Goal: Information Seeking & Learning: Find specific fact

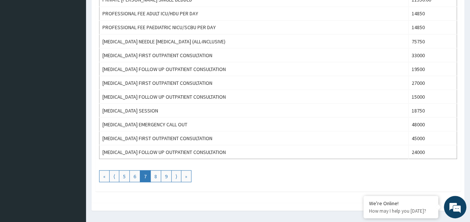
scroll to position [687, 0]
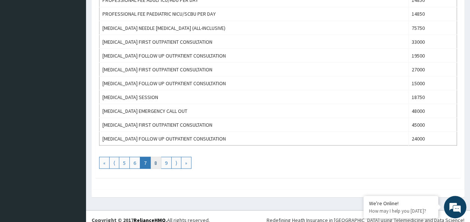
click at [151, 157] on link "8" at bounding box center [155, 163] width 11 height 12
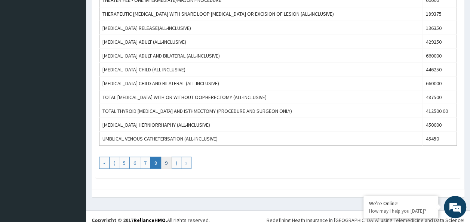
click at [165, 159] on link "9" at bounding box center [166, 163] width 11 height 12
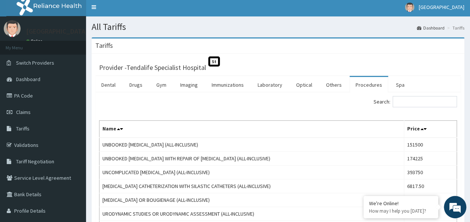
scroll to position [0, 0]
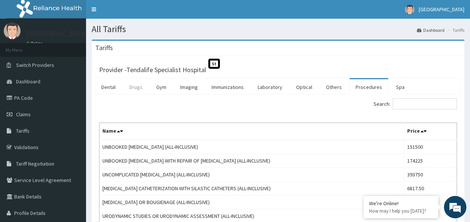
click at [136, 89] on link "Drugs" at bounding box center [135, 87] width 25 height 16
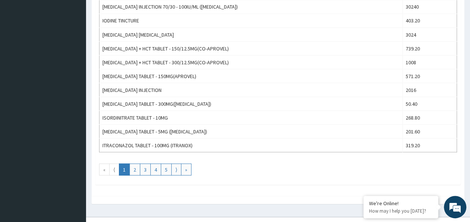
scroll to position [687, 0]
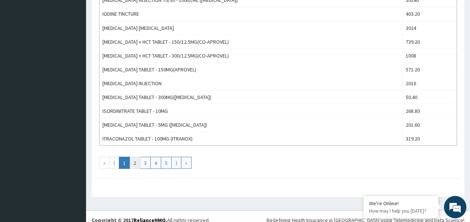
click at [137, 157] on link "2" at bounding box center [134, 163] width 11 height 12
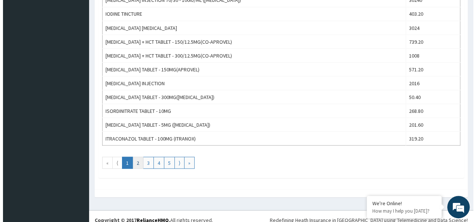
scroll to position [0, 0]
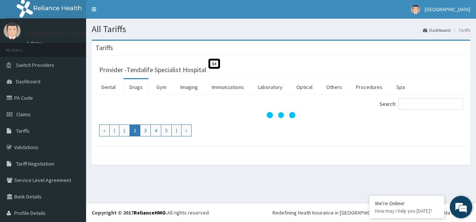
click at [470, 217] on div "We're Online! How may I help you [DATE]?" at bounding box center [461, 207] width 22 height 22
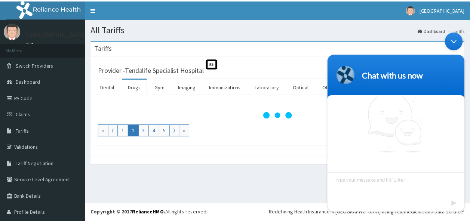
scroll to position [4, 0]
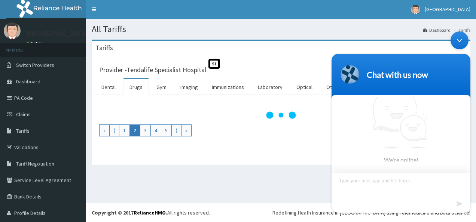
click at [470, 217] on html "Chat with us now We're online!" at bounding box center [401, 122] width 146 height 189
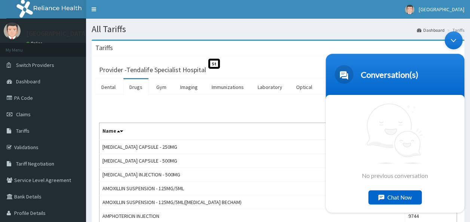
click at [455, 42] on div "Minimize live chat window" at bounding box center [454, 40] width 18 height 18
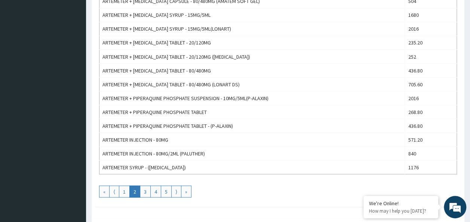
scroll to position [673, 0]
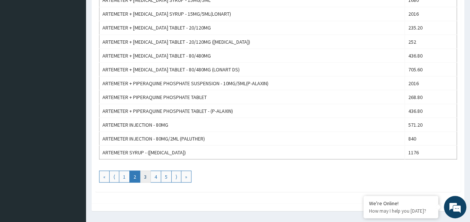
click at [148, 171] on link "3" at bounding box center [145, 177] width 11 height 12
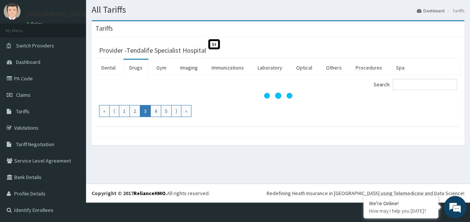
scroll to position [0, 0]
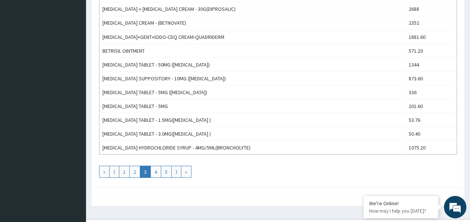
scroll to position [678, 0]
click at [153, 165] on link "4" at bounding box center [155, 171] width 11 height 12
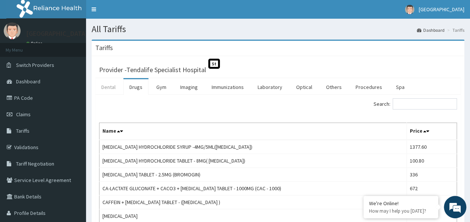
click at [112, 86] on link "Dental" at bounding box center [108, 87] width 26 height 16
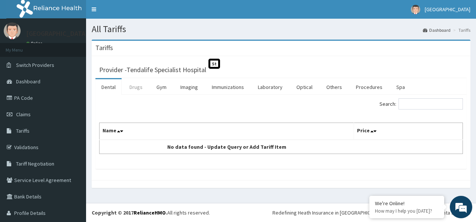
click at [141, 88] on link "Drugs" at bounding box center [135, 87] width 25 height 16
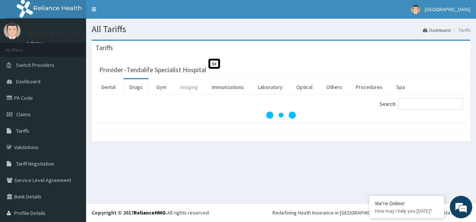
click at [188, 88] on link "Imaging" at bounding box center [189, 87] width 30 height 16
click at [269, 87] on link "Laboratory" at bounding box center [270, 87] width 37 height 16
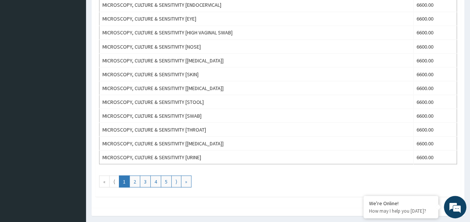
scroll to position [683, 0]
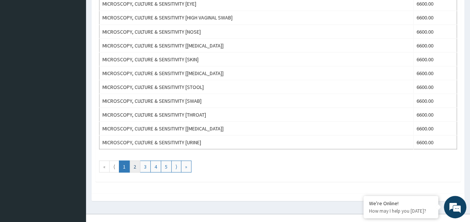
click at [138, 160] on link "2" at bounding box center [134, 166] width 11 height 12
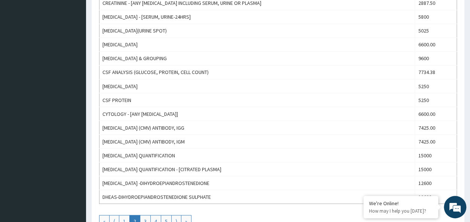
scroll to position [687, 0]
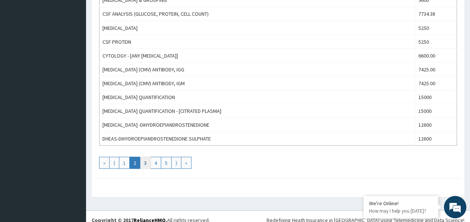
click at [145, 157] on link "3" at bounding box center [145, 163] width 11 height 12
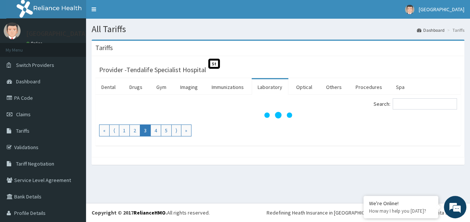
scroll to position [0, 0]
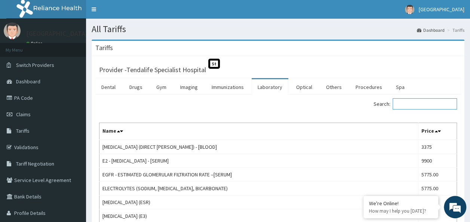
click at [410, 105] on input "Search:" at bounding box center [425, 103] width 64 height 11
click at [359, 86] on link "Procedures" at bounding box center [369, 87] width 39 height 16
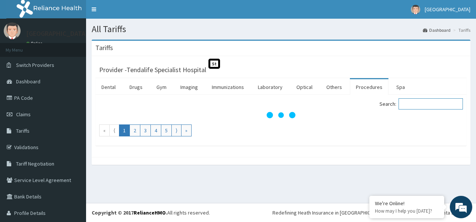
click at [412, 105] on input "Search:" at bounding box center [430, 103] width 64 height 11
click at [327, 100] on div "Search: antenatal" at bounding box center [375, 104] width 176 height 13
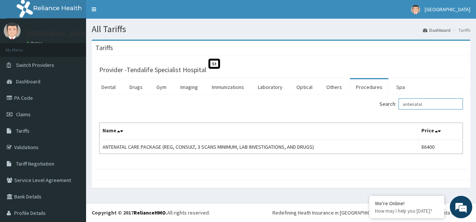
click at [426, 101] on input "antenatal" at bounding box center [430, 103] width 64 height 11
type input "a"
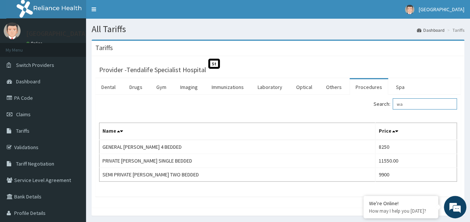
type input "w"
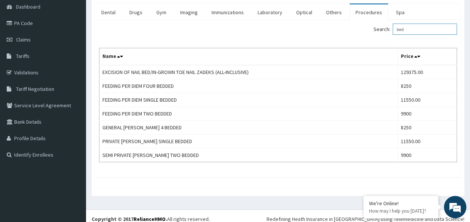
scroll to position [80, 0]
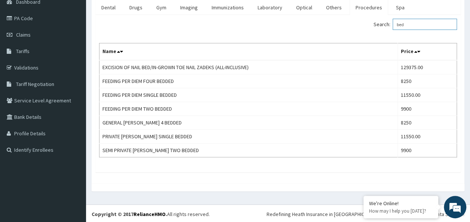
type input "bed"
